Goal: Task Accomplishment & Management: Use online tool/utility

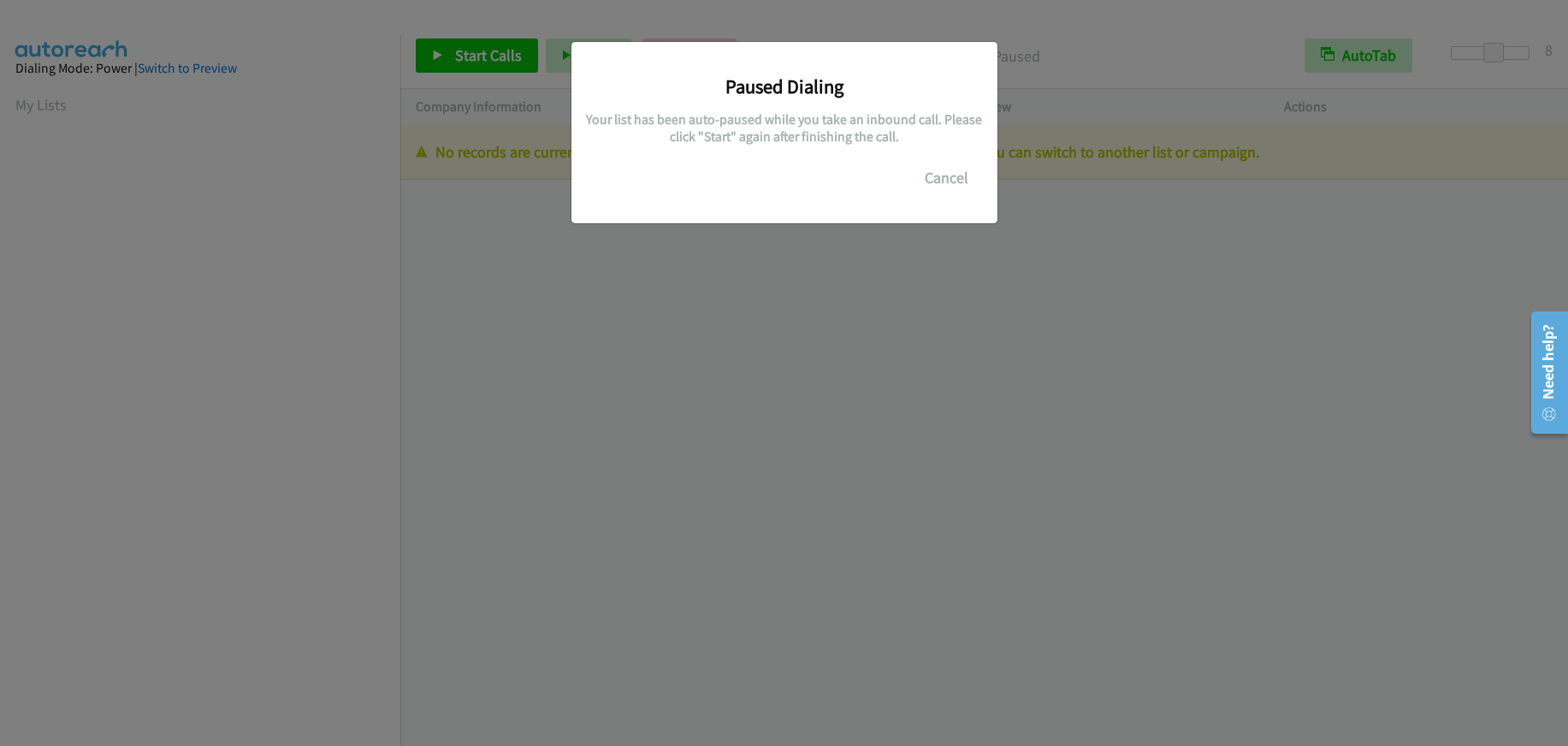
scroll to position [214, 0]
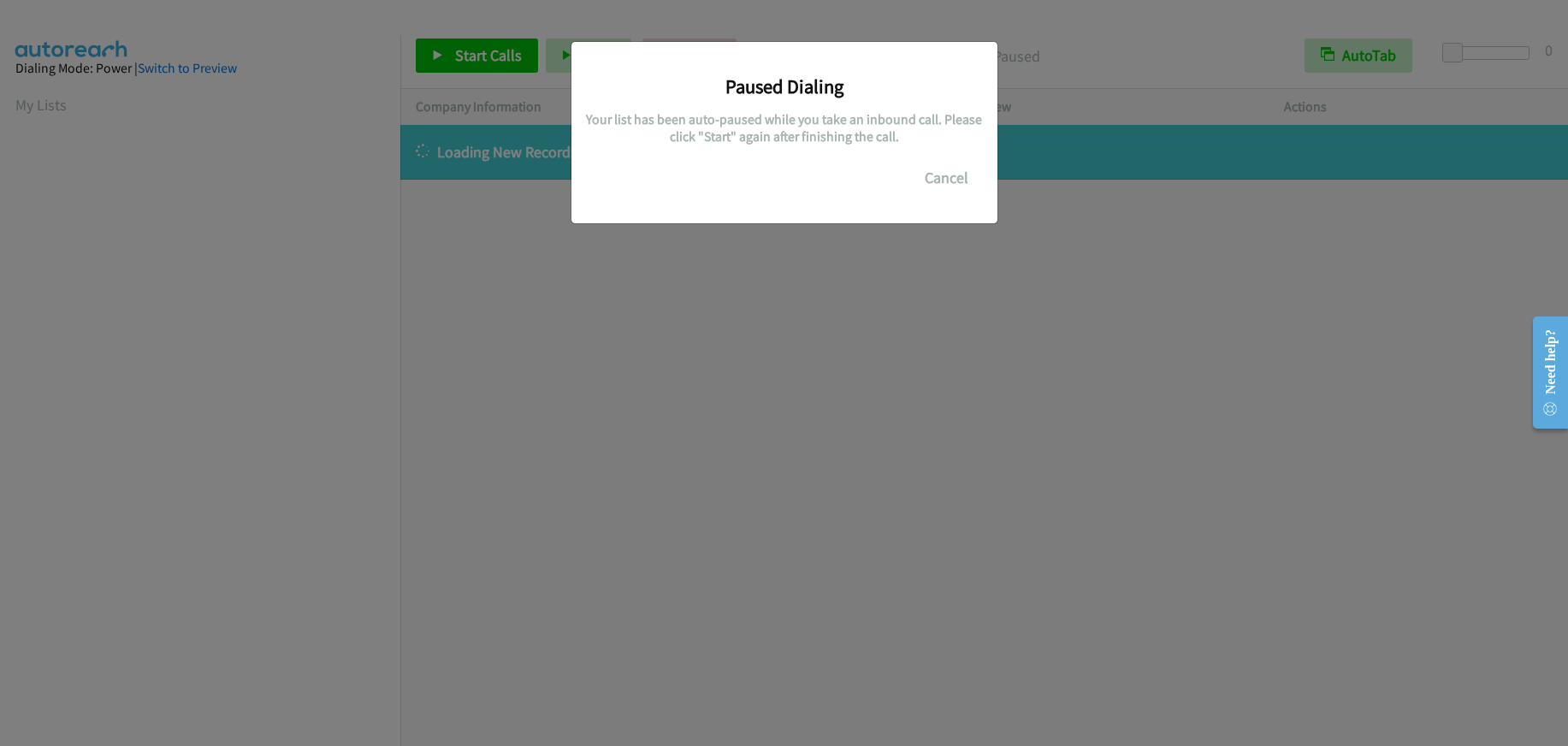
scroll to position [214, 0]
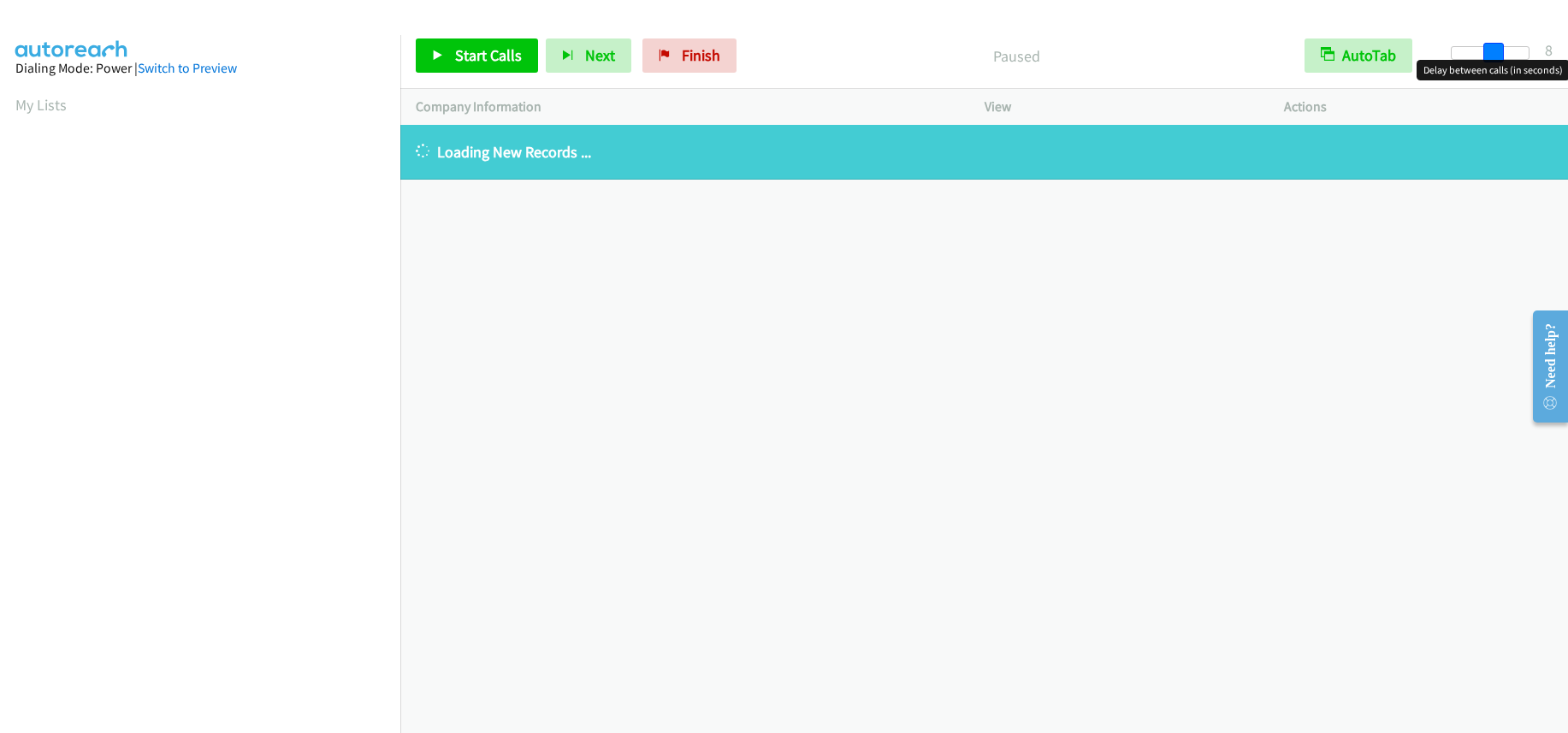
drag, startPoint x: 1449, startPoint y: 51, endPoint x: 1487, endPoint y: 57, distance: 38.5
click at [1487, 57] on span at bounding box center [1493, 53] width 21 height 21
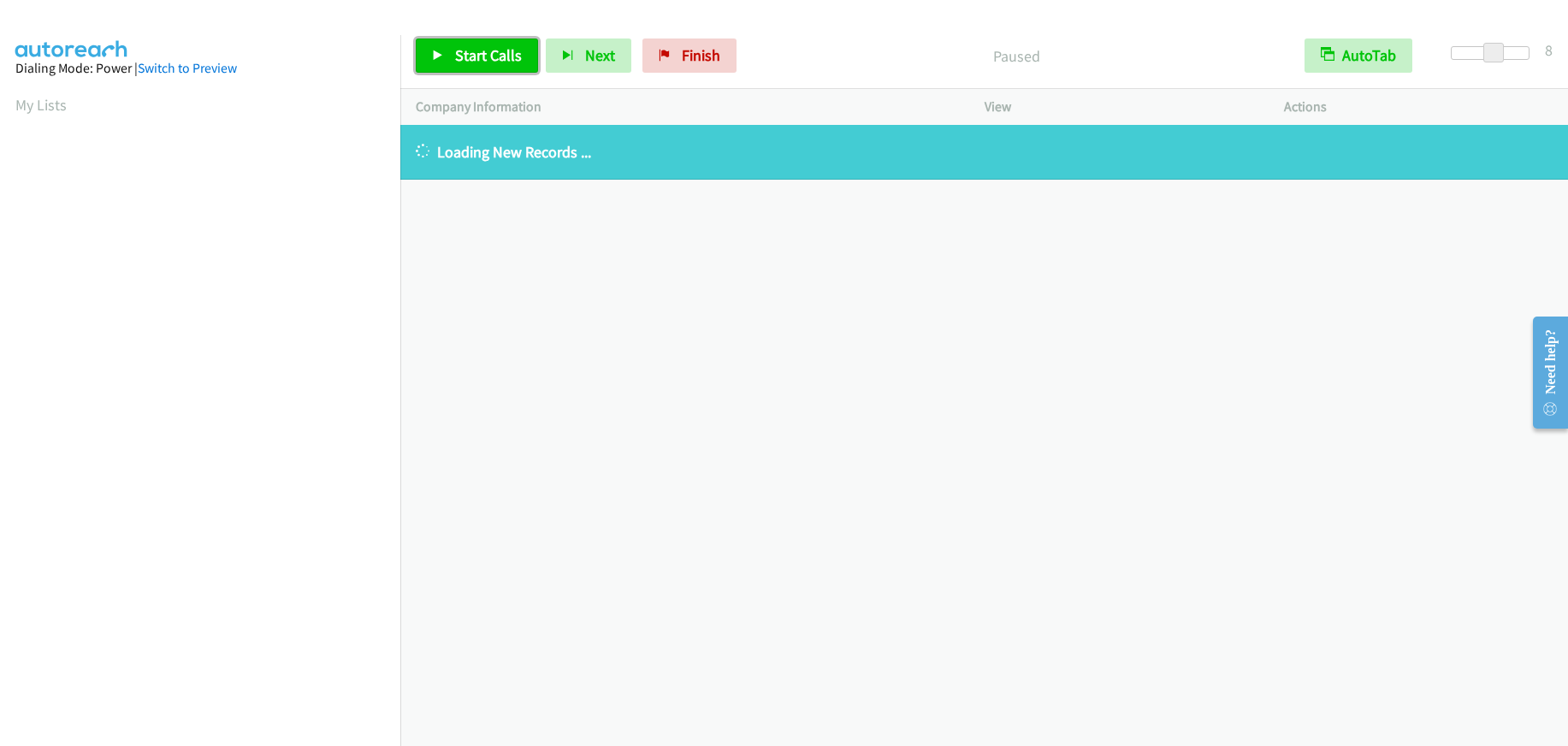
click at [455, 48] on span "Start Calls" at bounding box center [488, 55] width 67 height 20
click at [661, 53] on span "Finish" at bounding box center [672, 55] width 39 height 20
click at [728, 54] on link "Finish" at bounding box center [688, 56] width 94 height 34
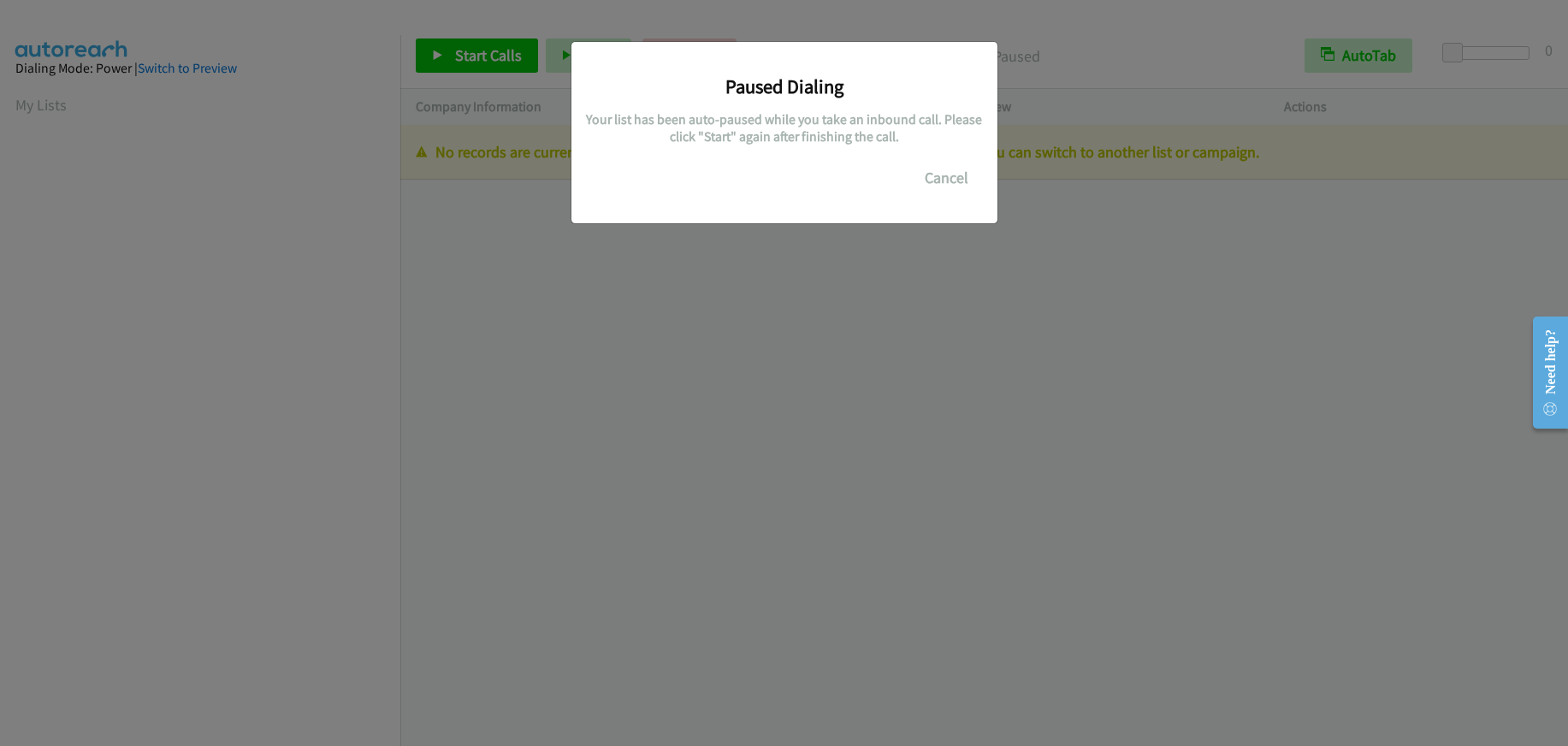
scroll to position [214, 0]
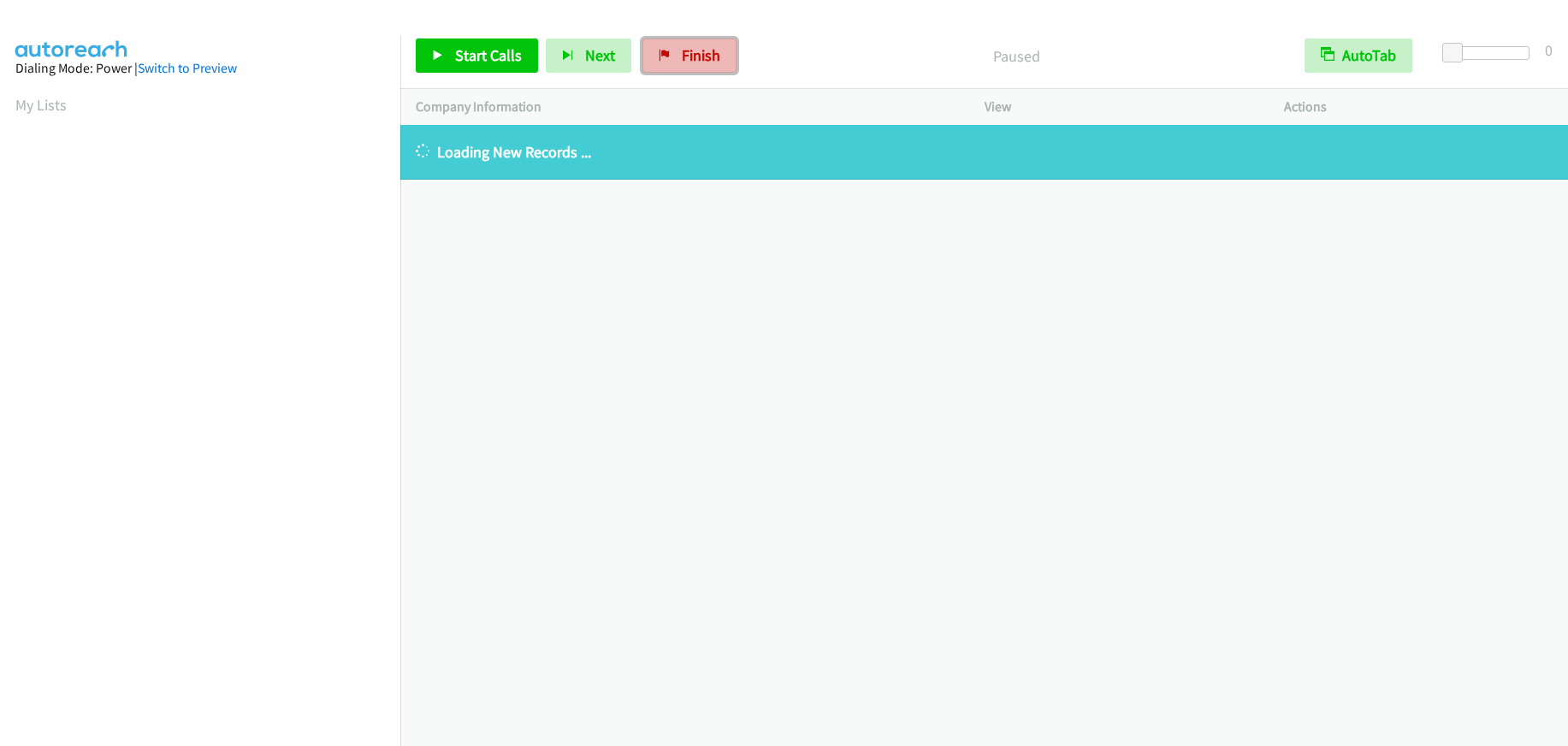
click at [693, 58] on span "Finish" at bounding box center [701, 55] width 39 height 20
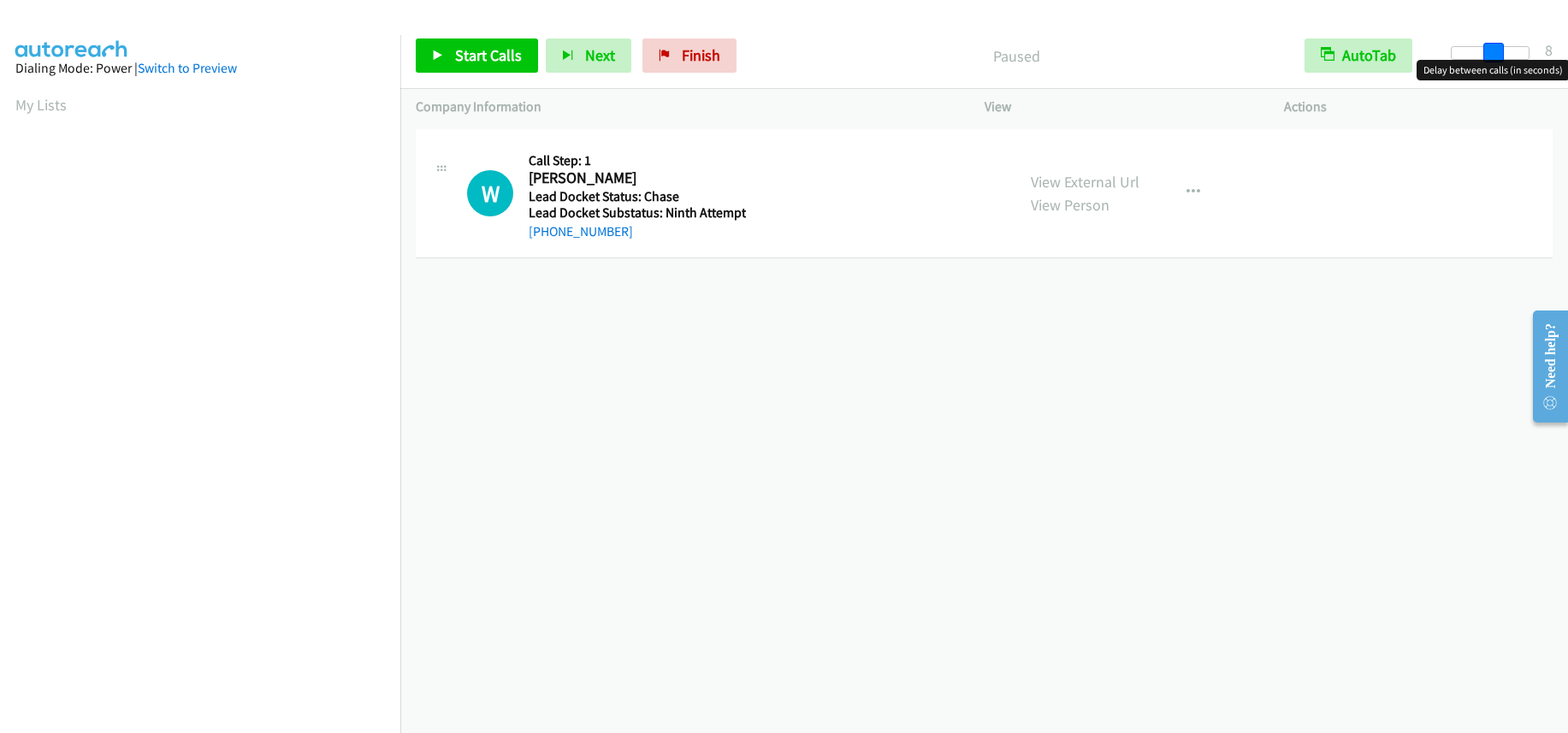
drag, startPoint x: 1452, startPoint y: 48, endPoint x: 1490, endPoint y: 52, distance: 38.2
click at [1490, 52] on span at bounding box center [1493, 53] width 21 height 21
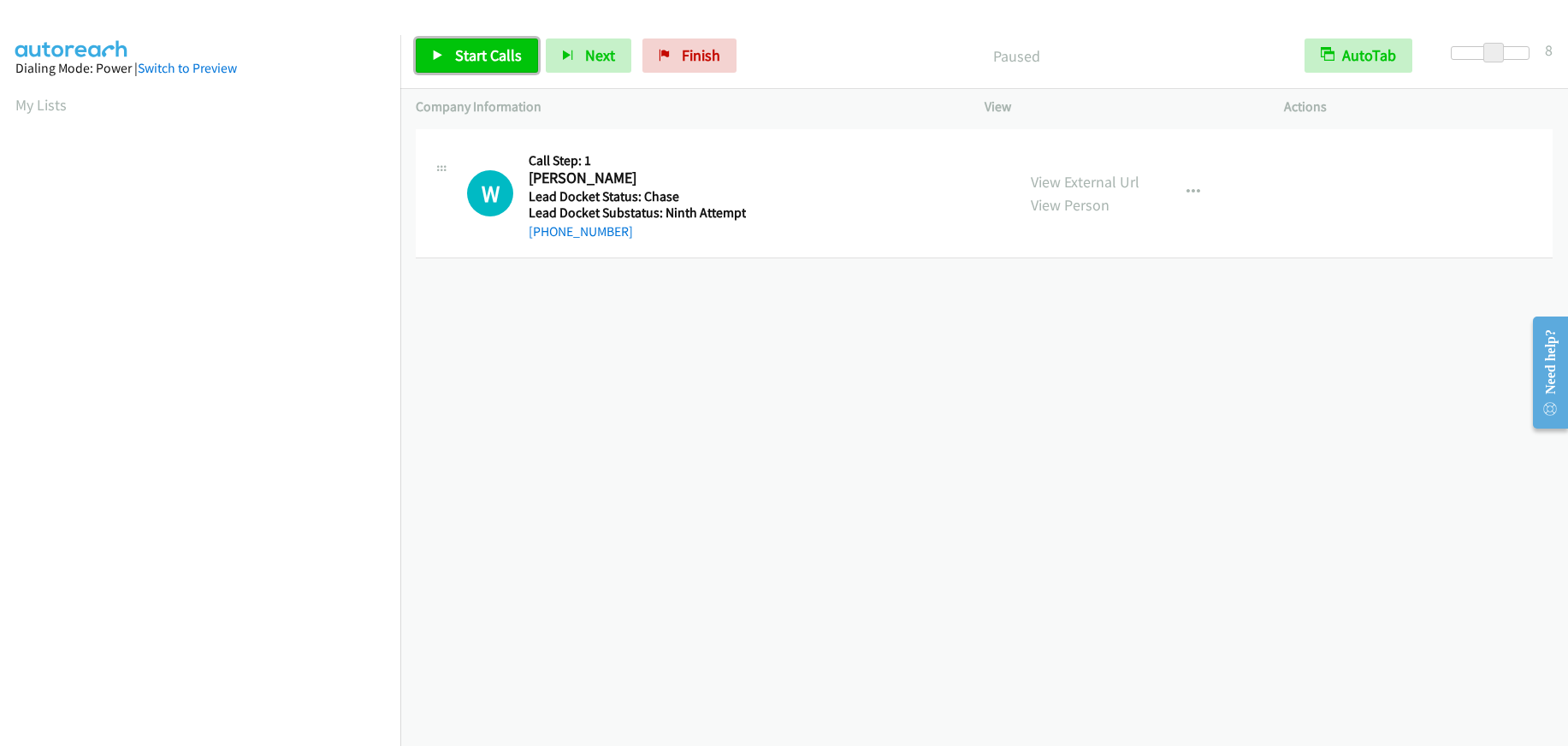
click at [494, 51] on span "Start Calls" at bounding box center [488, 55] width 67 height 20
